Goal: Task Accomplishment & Management: Manage account settings

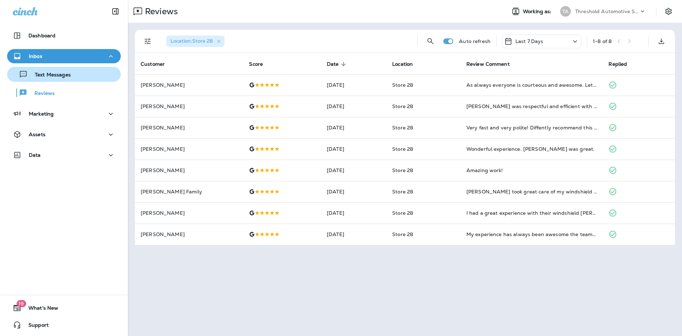
click at [65, 72] on p "Text Messages" at bounding box center [49, 75] width 43 height 7
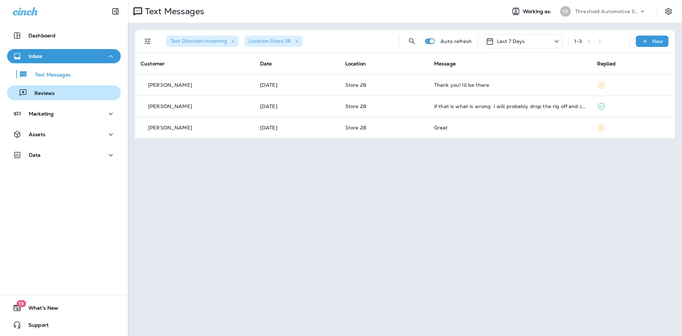
click at [50, 96] on p "Reviews" at bounding box center [40, 93] width 27 height 7
